Goal: Book appointment/travel/reservation

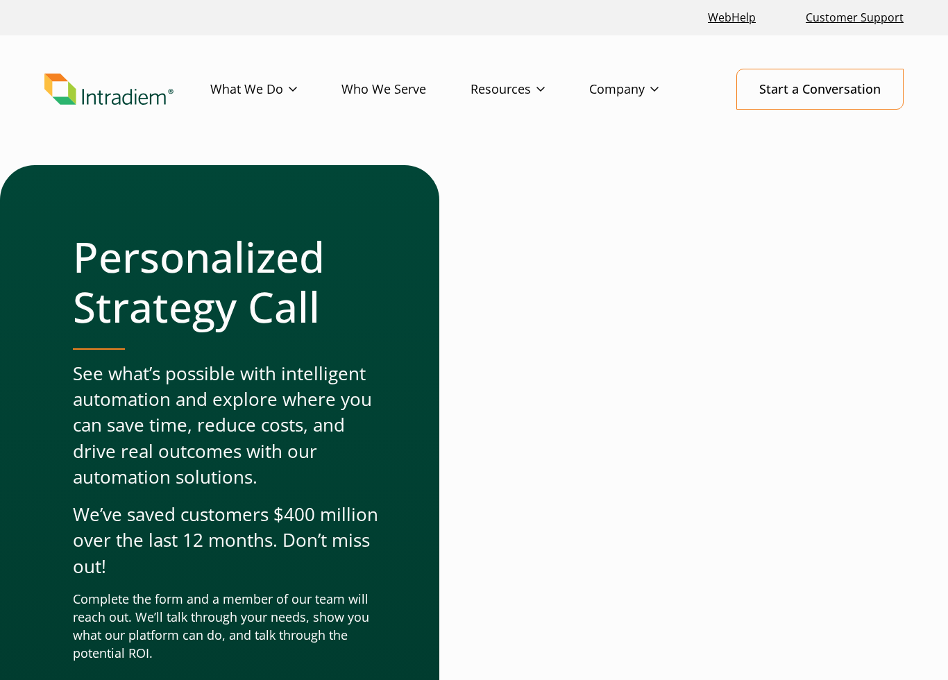
click at [876, 190] on div at bounding box center [674, 447] width 401 height 564
click at [876, 230] on div at bounding box center [674, 447] width 401 height 564
click at [876, 338] on div at bounding box center [674, 447] width 401 height 564
click at [91, 240] on h1 "Personalized Strategy Call" at bounding box center [228, 282] width 311 height 100
